Goal: Find specific page/section: Find specific page/section

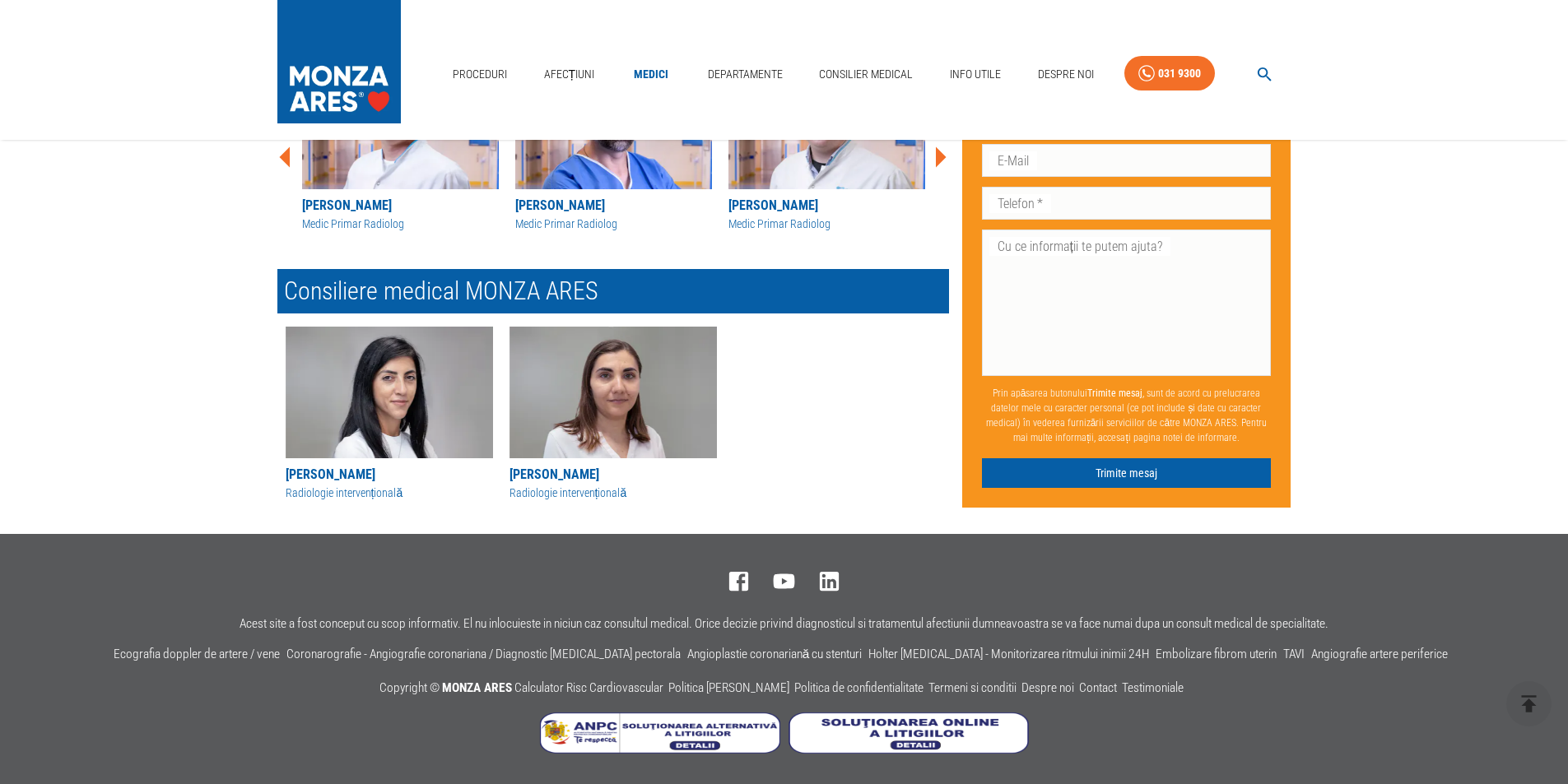
scroll to position [525, 0]
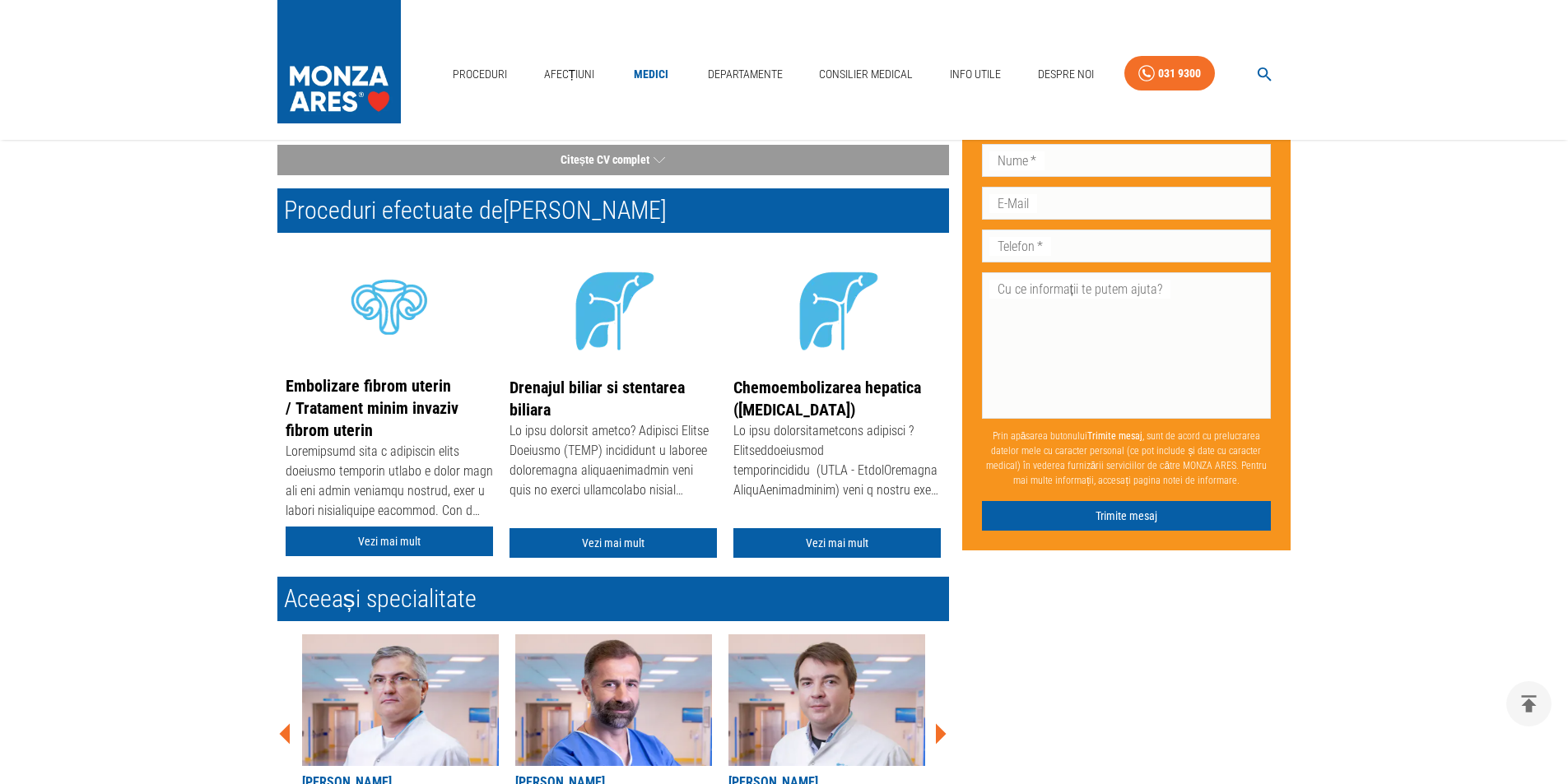
scroll to position [31, 0]
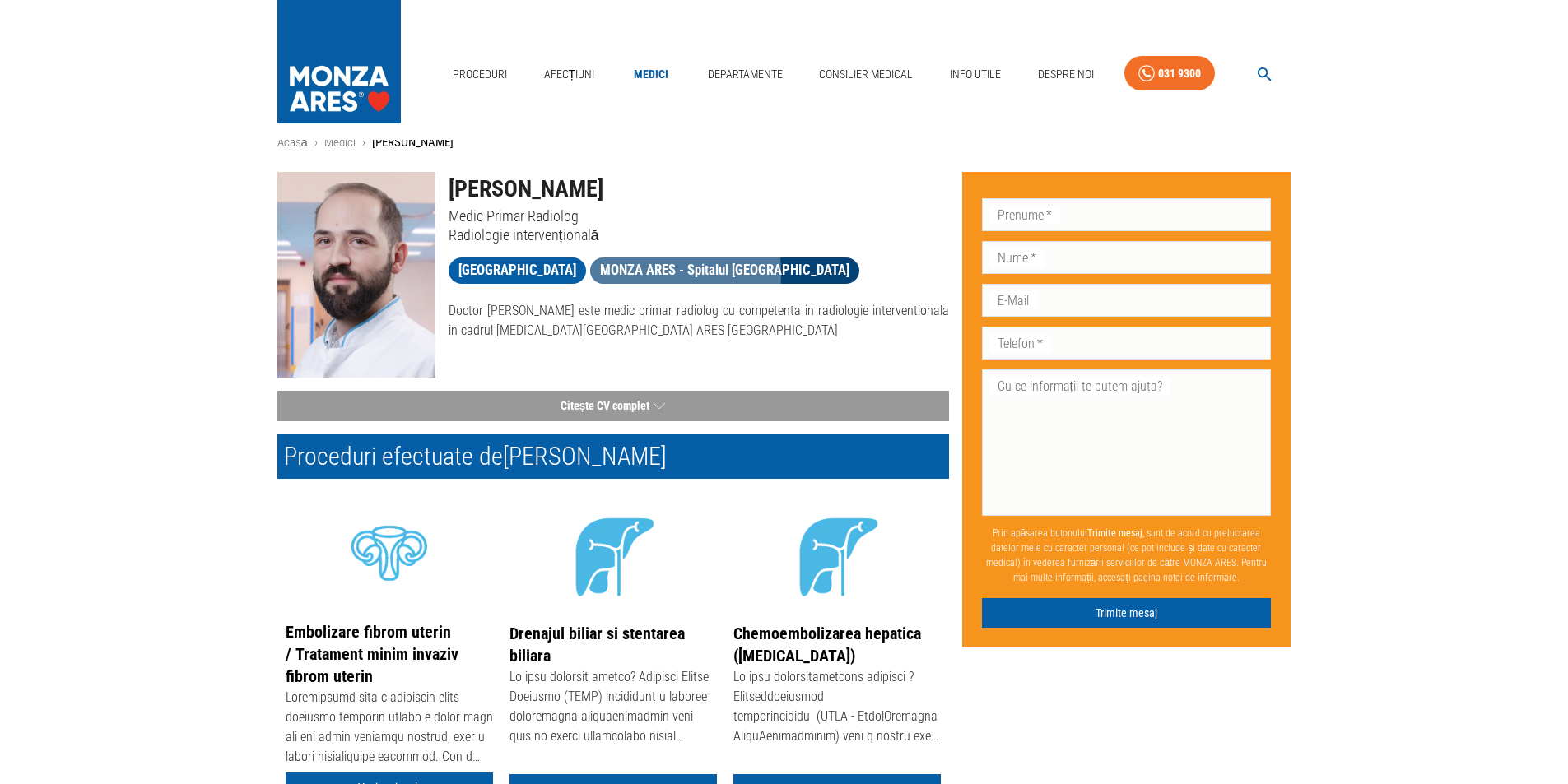
click at [647, 272] on span "MONZA ARES - Spitalul [GEOGRAPHIC_DATA]" at bounding box center [725, 270] width 269 height 20
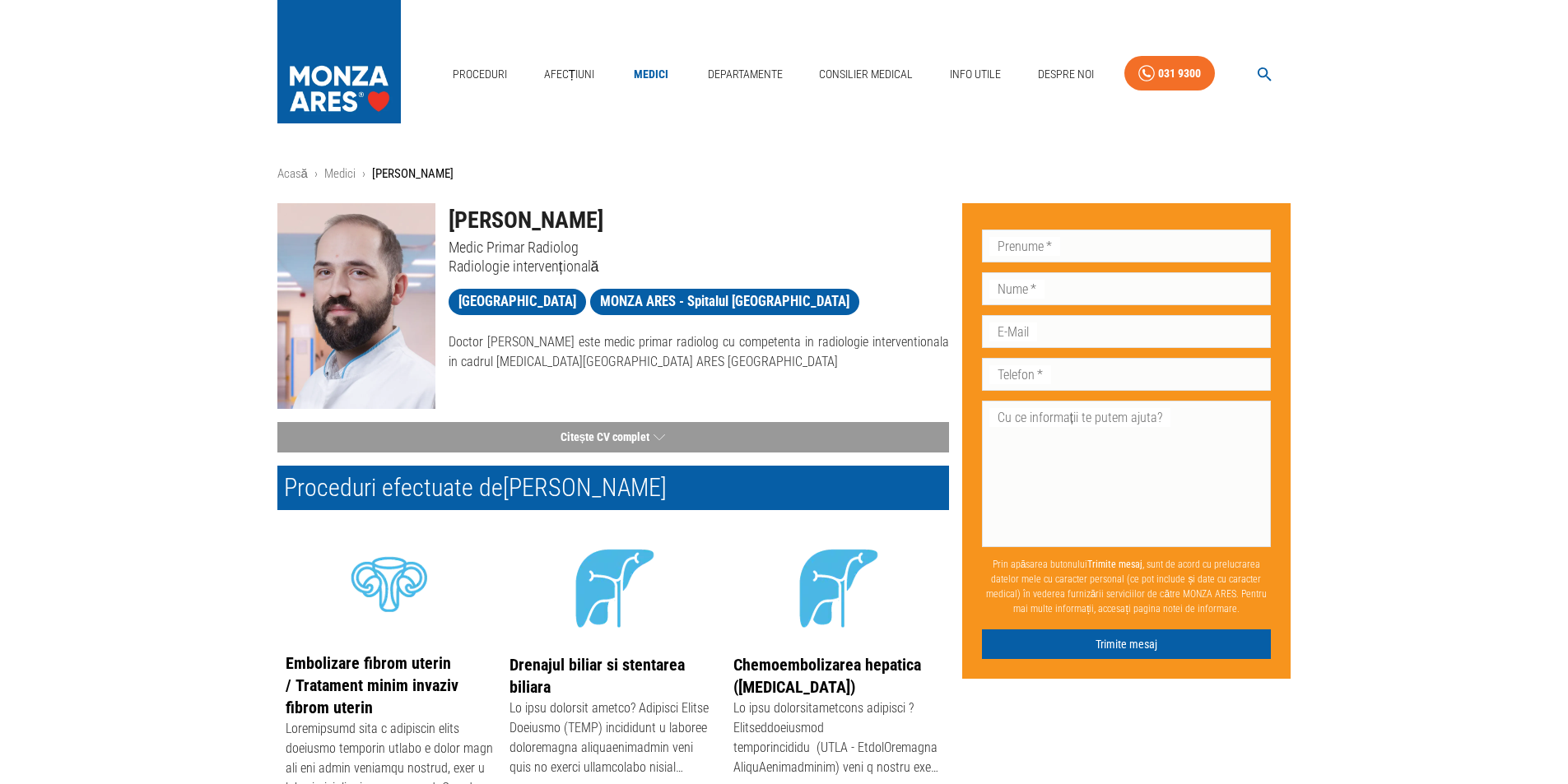
scroll to position [31, 0]
